Goal: Navigation & Orientation: Find specific page/section

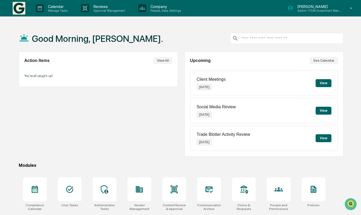
click at [325, 83] on button "View" at bounding box center [324, 83] width 16 height 8
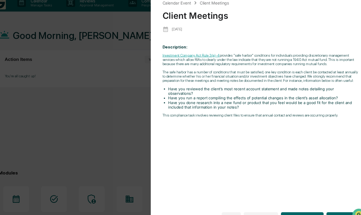
scroll to position [1, 0]
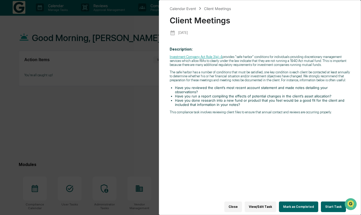
click at [140, 123] on div "Calendar Event Client Meetings Client Meetings [DATE] Description: Investment C…" at bounding box center [180, 107] width 361 height 215
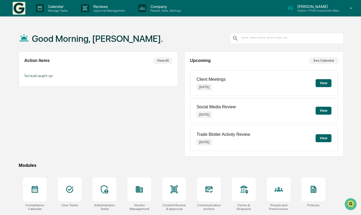
scroll to position [0, 0]
click at [59, 11] on p "Manage Tasks" at bounding box center [57, 11] width 27 height 4
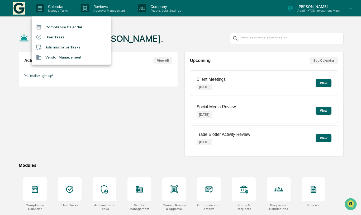
click at [97, 9] on div at bounding box center [180, 107] width 361 height 215
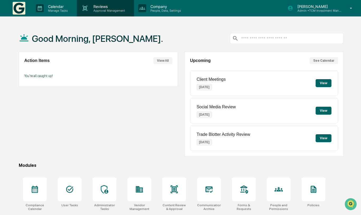
click at [104, 9] on p "Approval Management" at bounding box center [108, 11] width 39 height 4
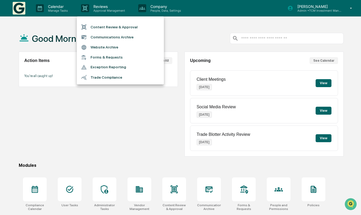
click at [108, 38] on li "Communications Archive" at bounding box center [120, 37] width 87 height 10
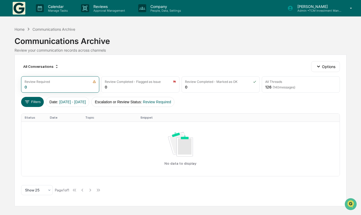
click at [21, 12] on img at bounding box center [19, 8] width 13 height 13
